Goal: Find contact information: Find contact information

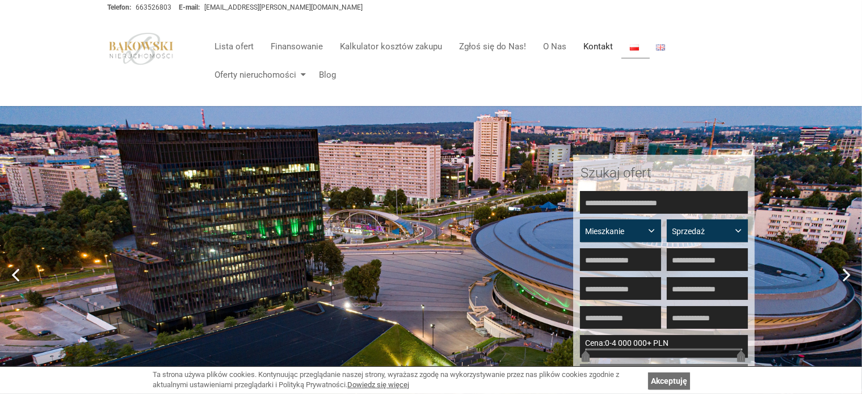
click at [580, 45] on link "Kontakt" at bounding box center [598, 46] width 47 height 23
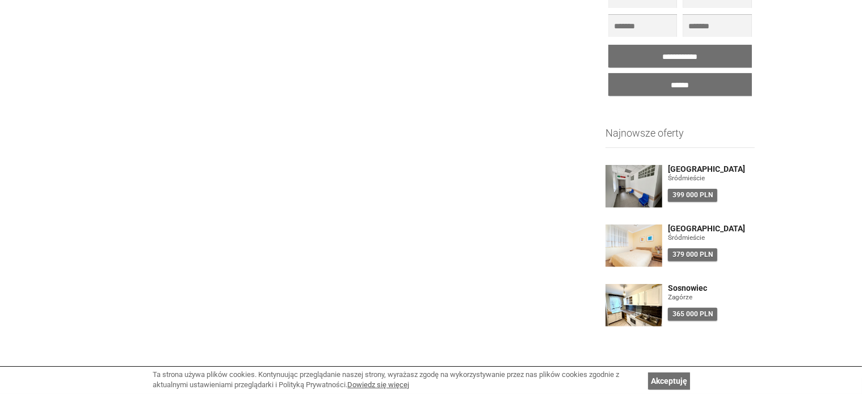
scroll to position [508, 0]
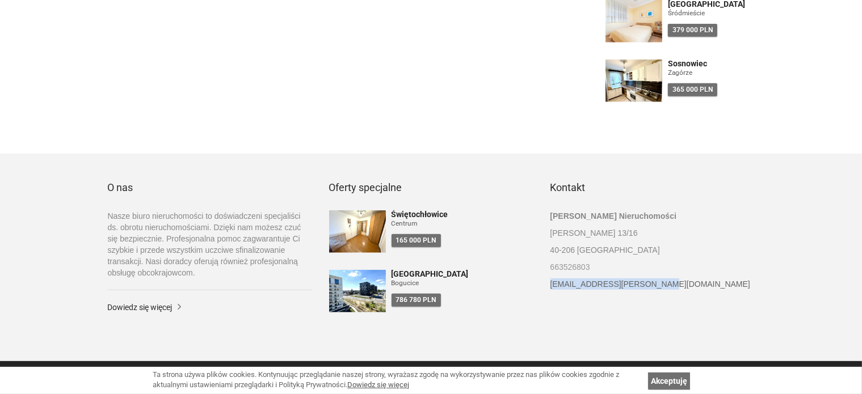
drag, startPoint x: 640, startPoint y: 284, endPoint x: 692, endPoint y: 285, distance: 52.2
click at [692, 285] on div "Kontakt Bąkowski Nieruchomości Góreckiego 13/16 40-206 Katowice 663526803 mmart…" at bounding box center [652, 241] width 221 height 119
